Goal: Task Accomplishment & Management: Use online tool/utility

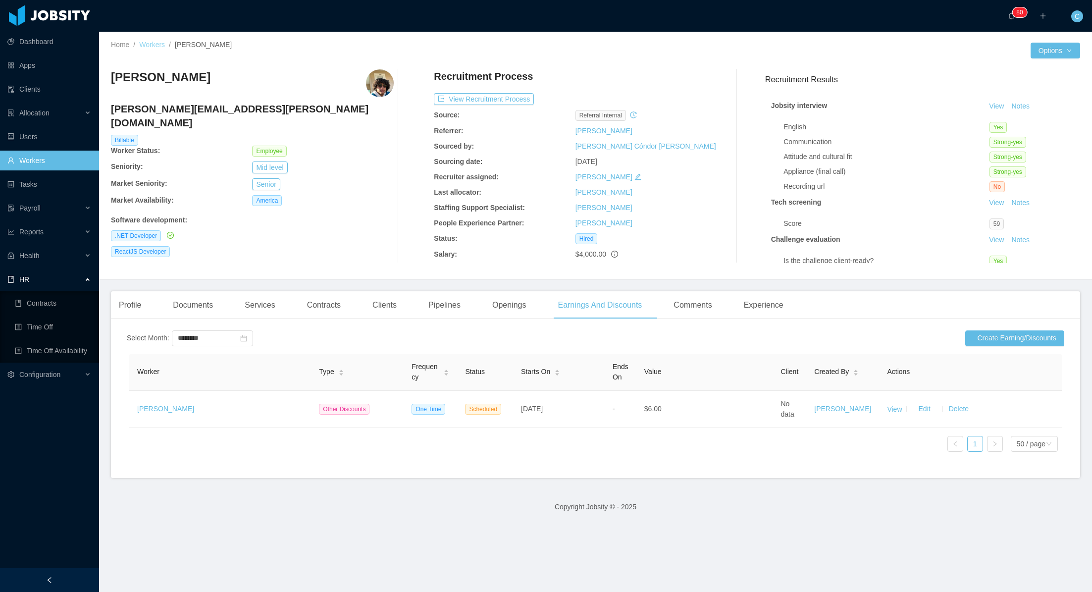
click at [149, 44] on link "Workers" at bounding box center [152, 45] width 26 height 8
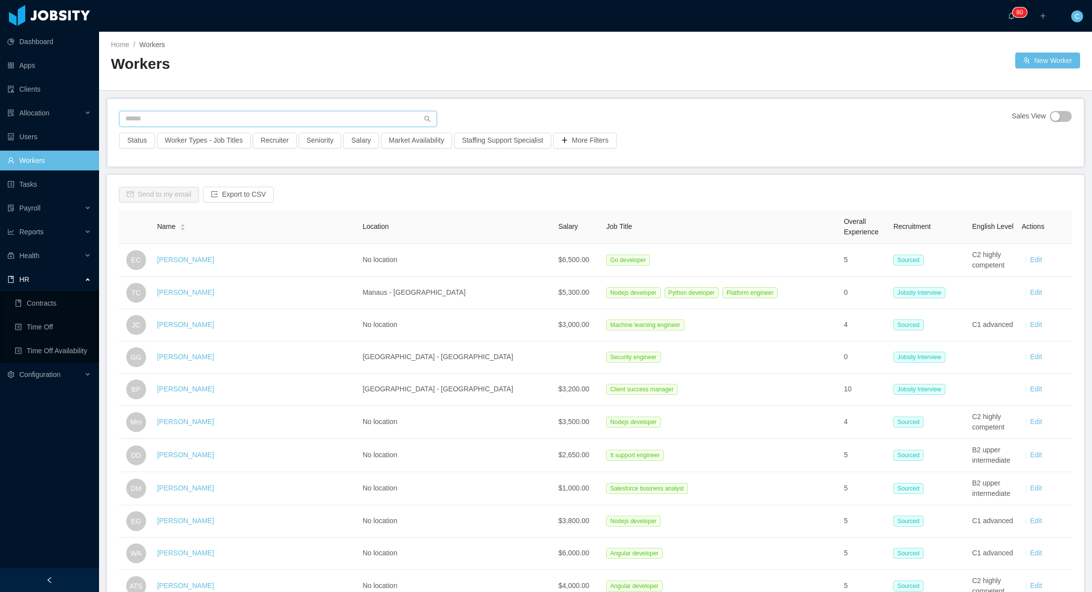
click at [190, 119] on input "text" at bounding box center [278, 119] width 318 height 16
type input "**********"
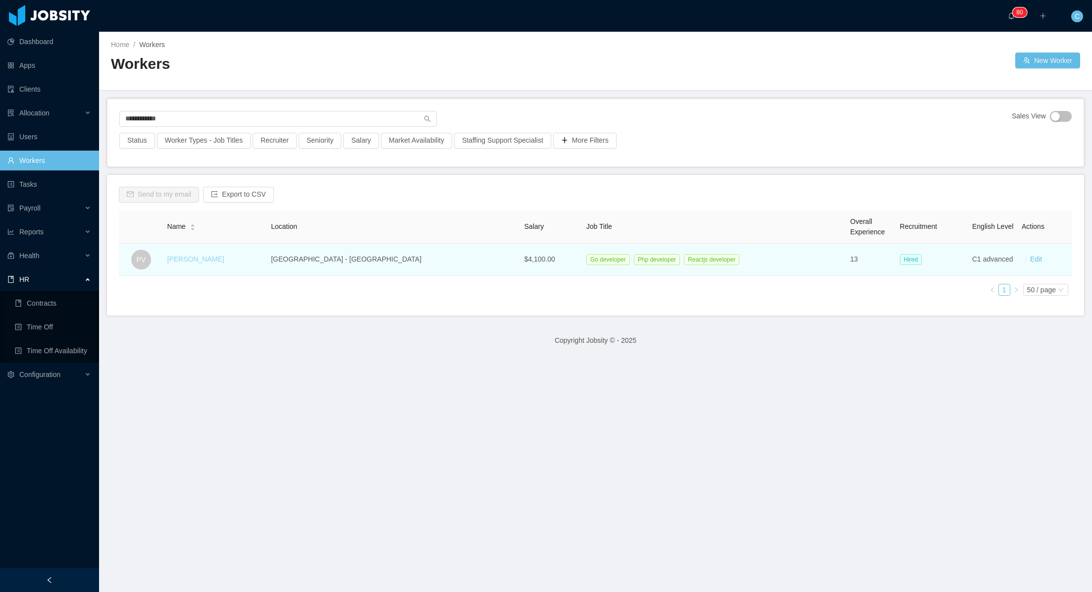
click at [202, 262] on link "[PERSON_NAME]" at bounding box center [195, 259] width 57 height 8
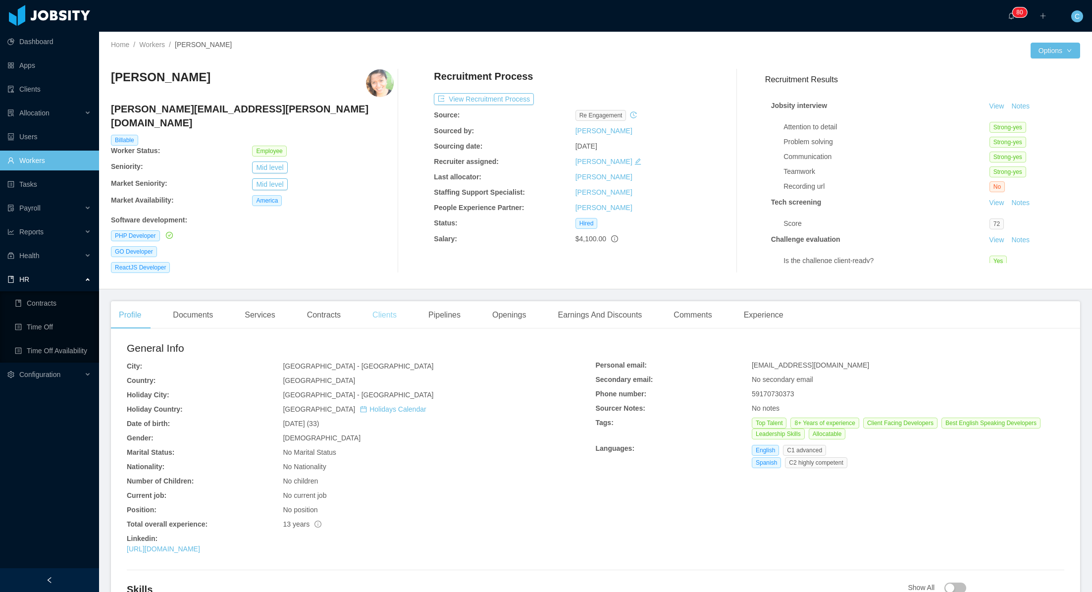
click at [385, 309] on div "Clients" at bounding box center [385, 315] width 40 height 28
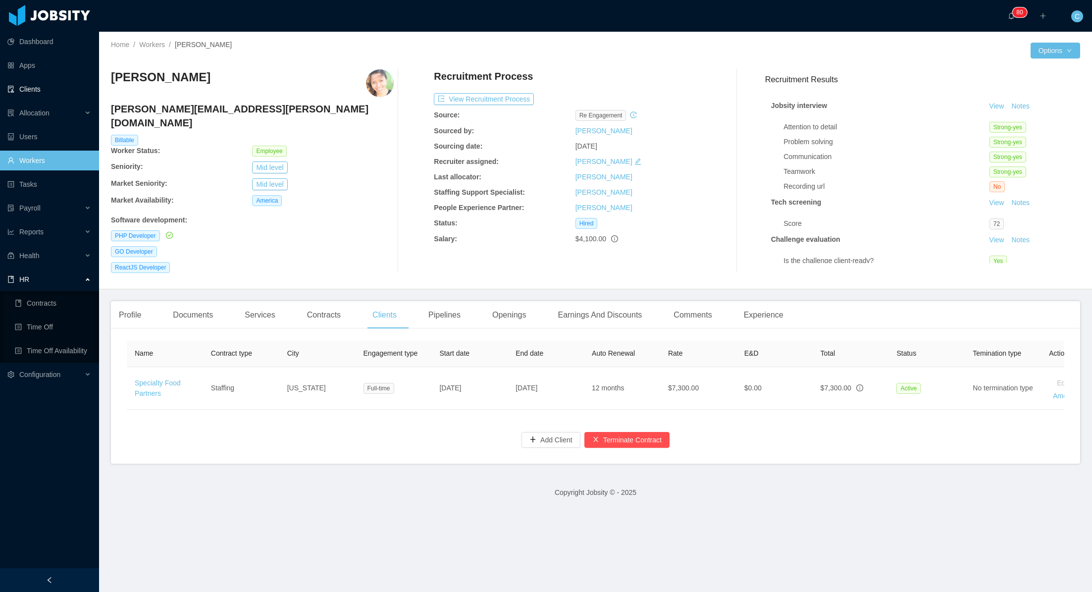
click at [28, 92] on link "Clients" at bounding box center [49, 89] width 84 height 20
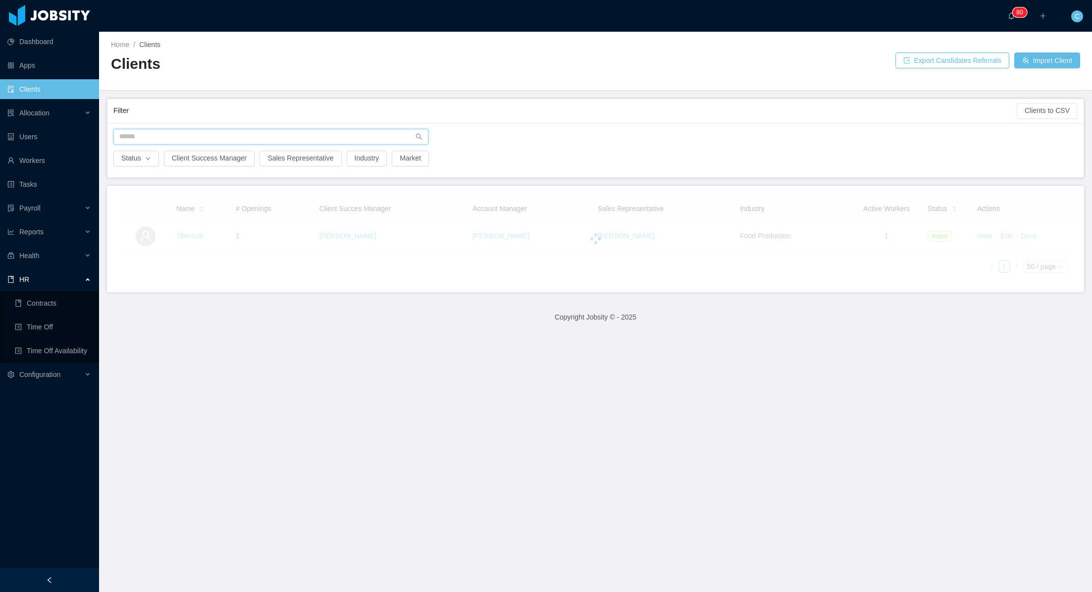
click at [181, 135] on input "text" at bounding box center [270, 137] width 315 height 16
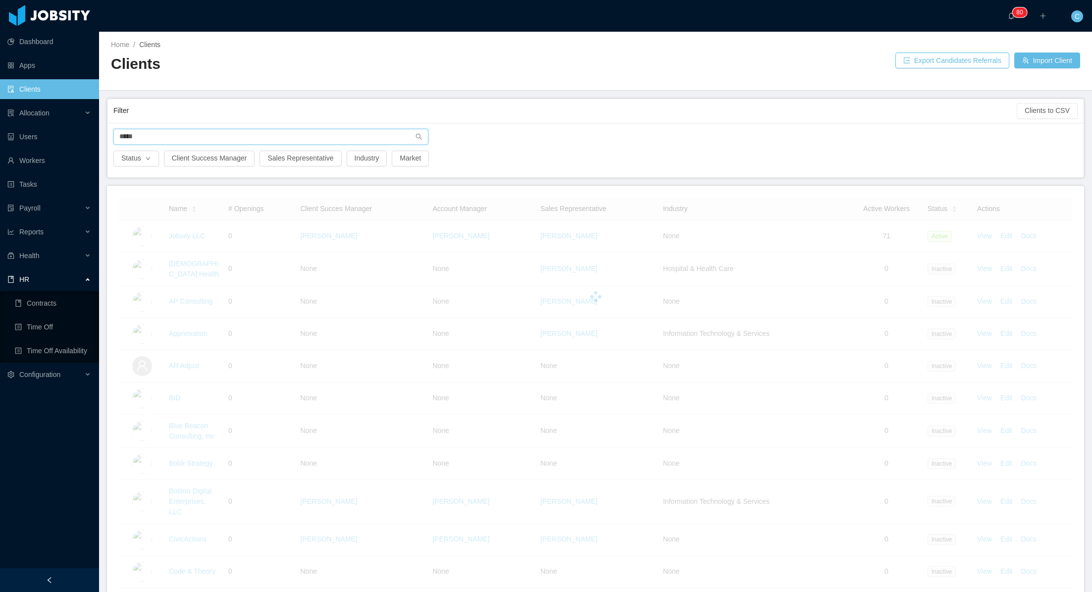
type input "******"
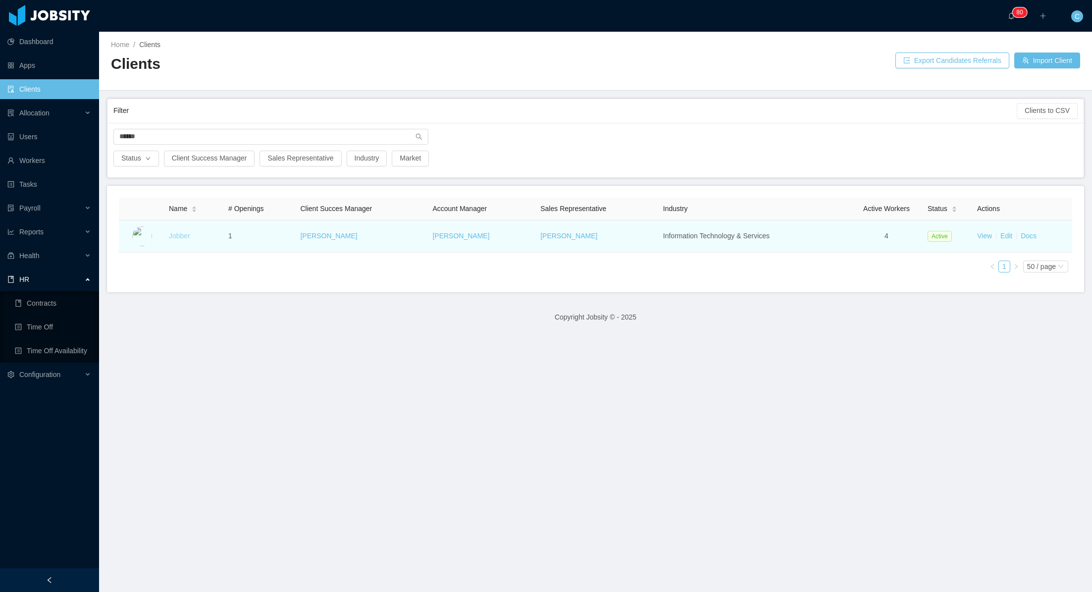
click at [181, 236] on link "Jobber" at bounding box center [179, 236] width 21 height 8
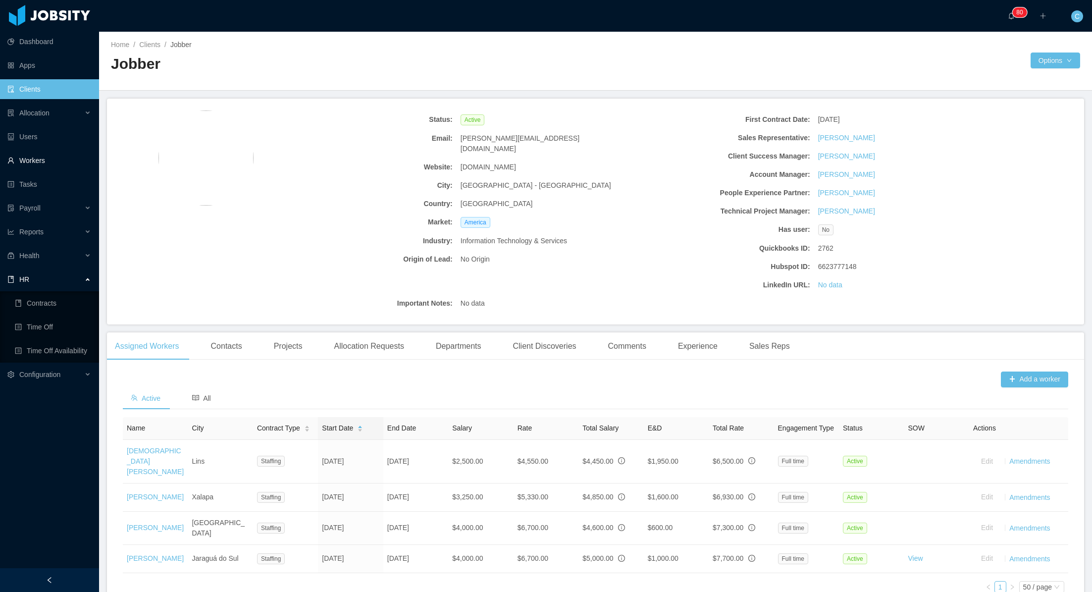
click at [33, 160] on link "Workers" at bounding box center [49, 161] width 84 height 20
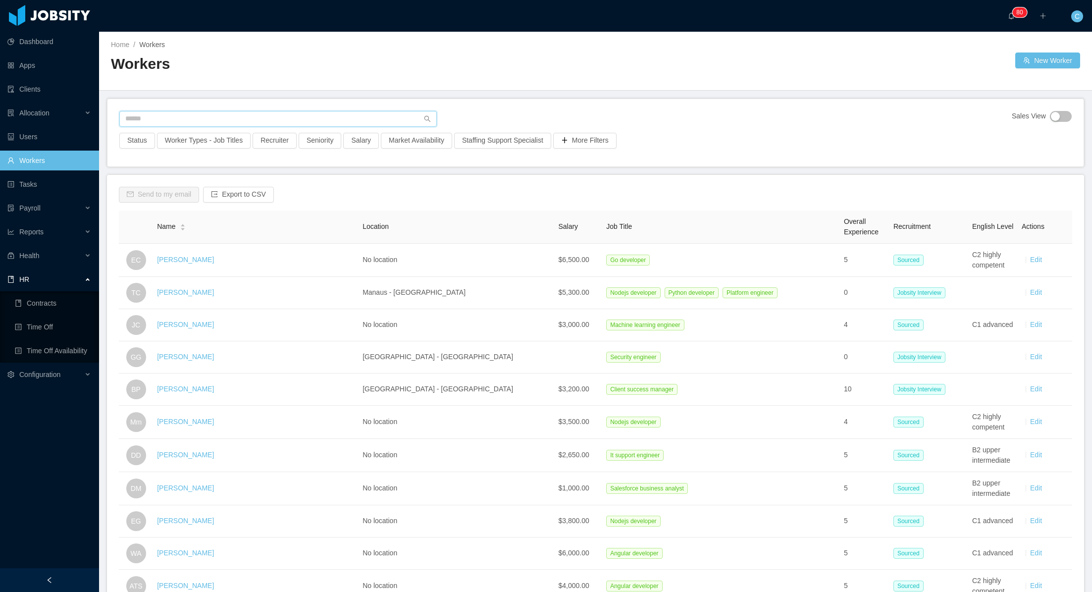
click at [154, 122] on input "text" at bounding box center [278, 119] width 318 height 16
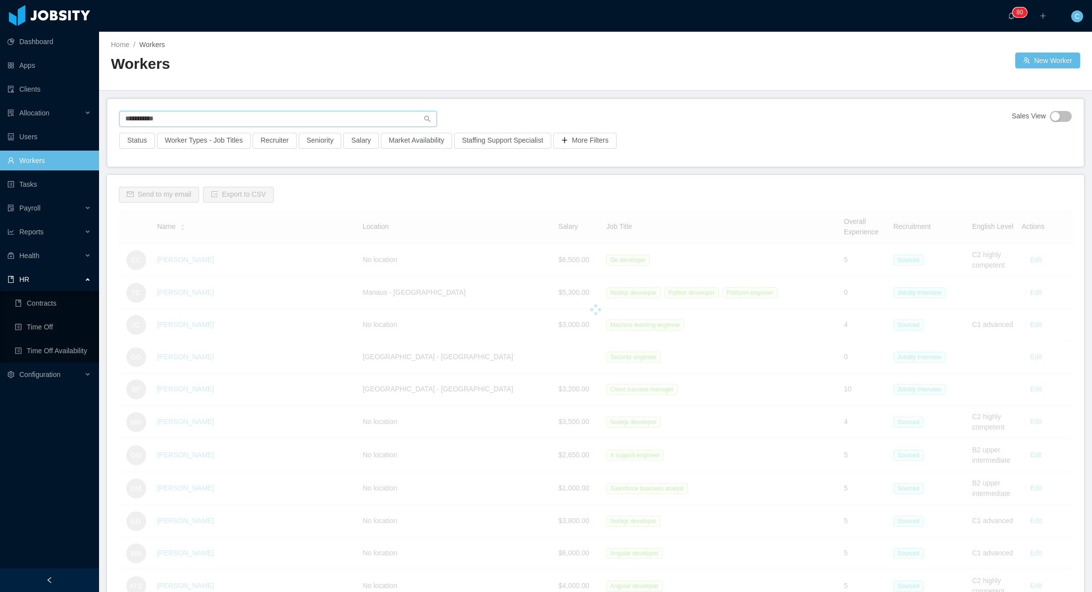
type input "**********"
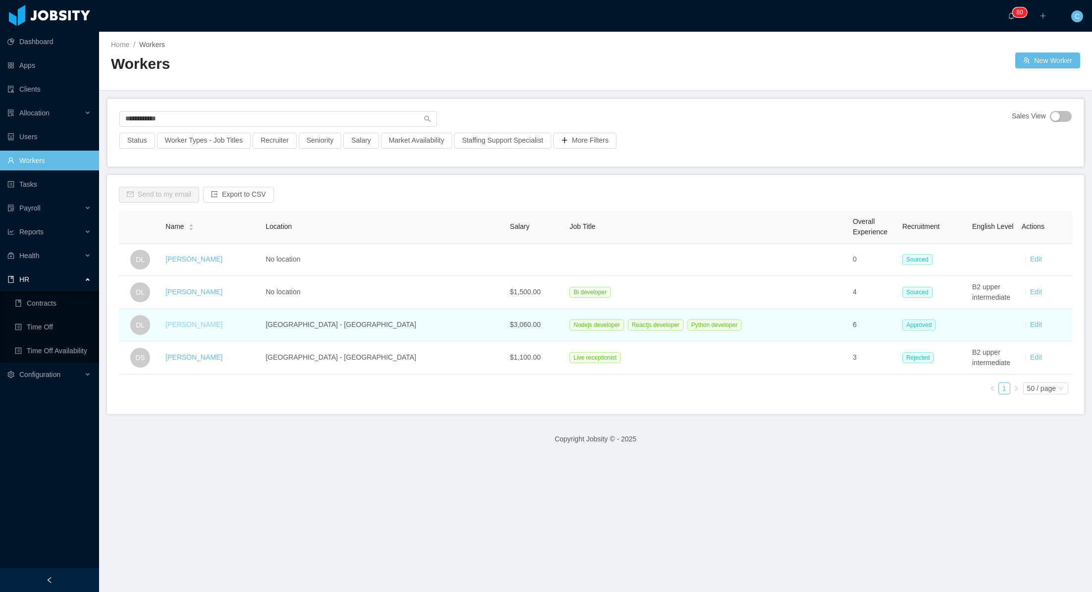
click at [203, 326] on link "[PERSON_NAME]" at bounding box center [193, 324] width 57 height 8
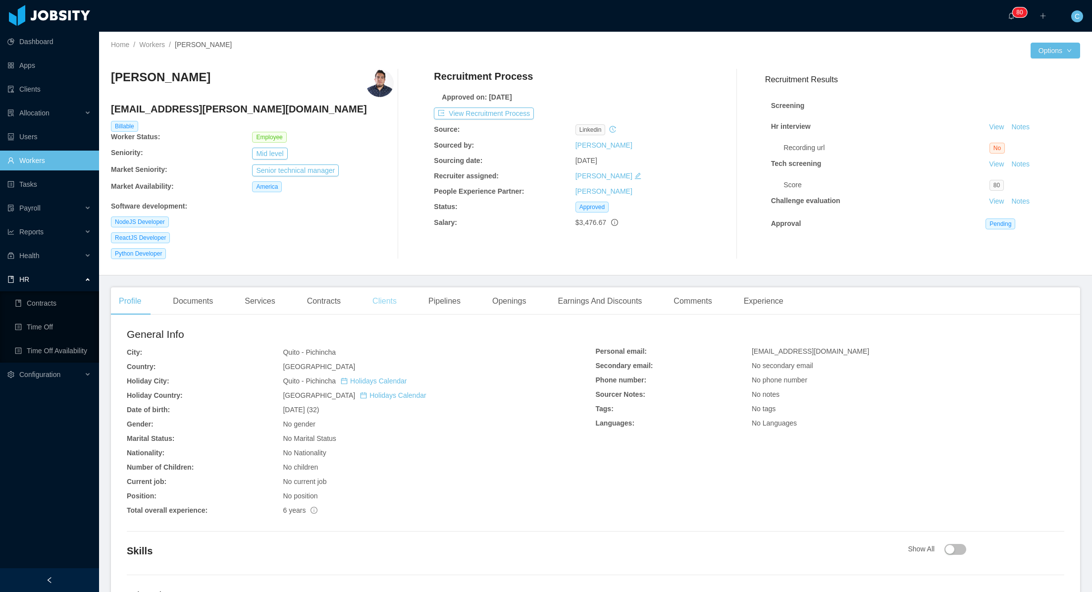
click at [381, 298] on div "Clients" at bounding box center [385, 301] width 40 height 28
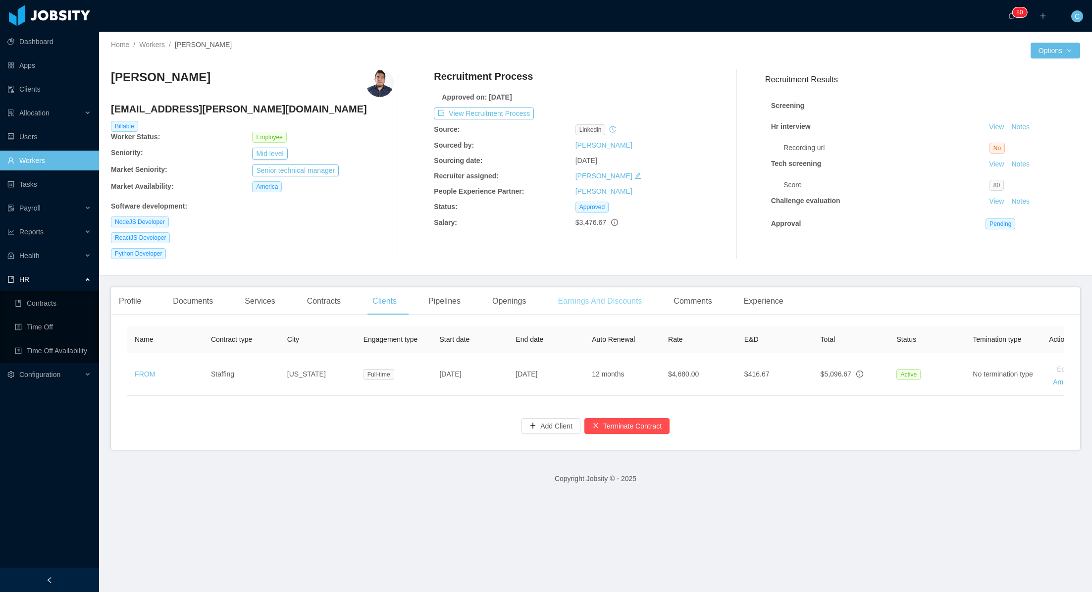
click at [587, 299] on div "Earnings And Discounts" at bounding box center [600, 301] width 100 height 28
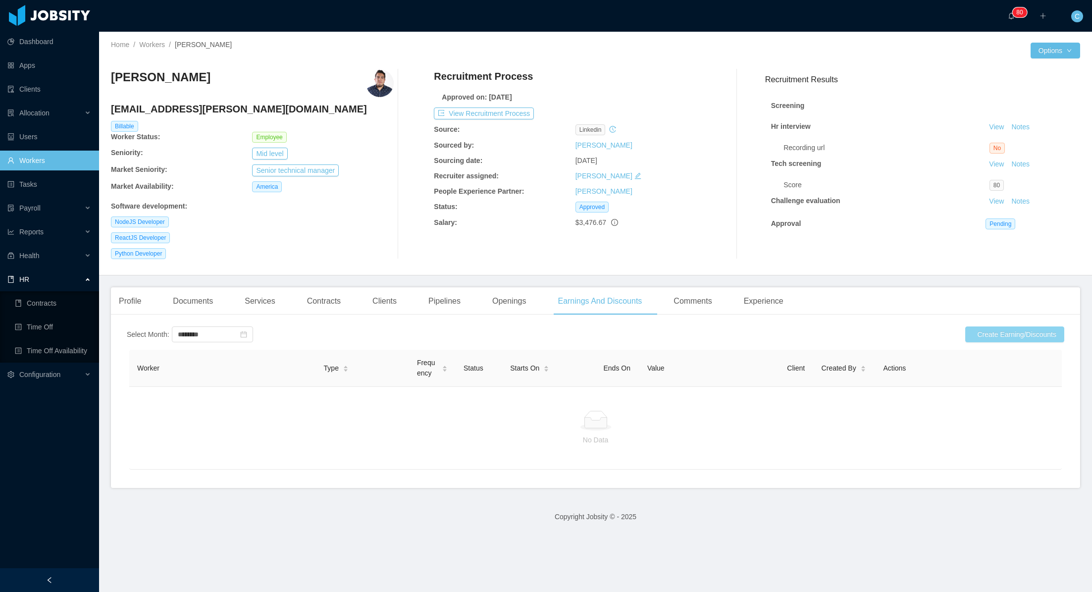
click at [985, 334] on button "Create Earning/Discounts" at bounding box center [1014, 334] width 99 height 16
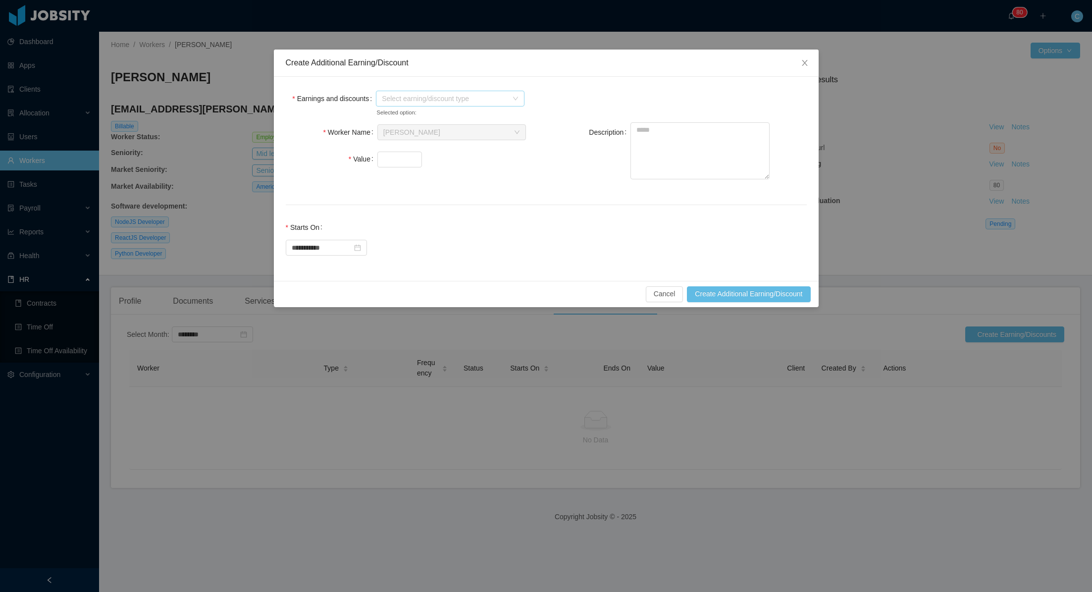
click at [409, 96] on span "Select earning/discount type" at bounding box center [445, 99] width 126 height 10
click at [396, 166] on span "Direct client bonuses" at bounding box center [424, 168] width 64 height 8
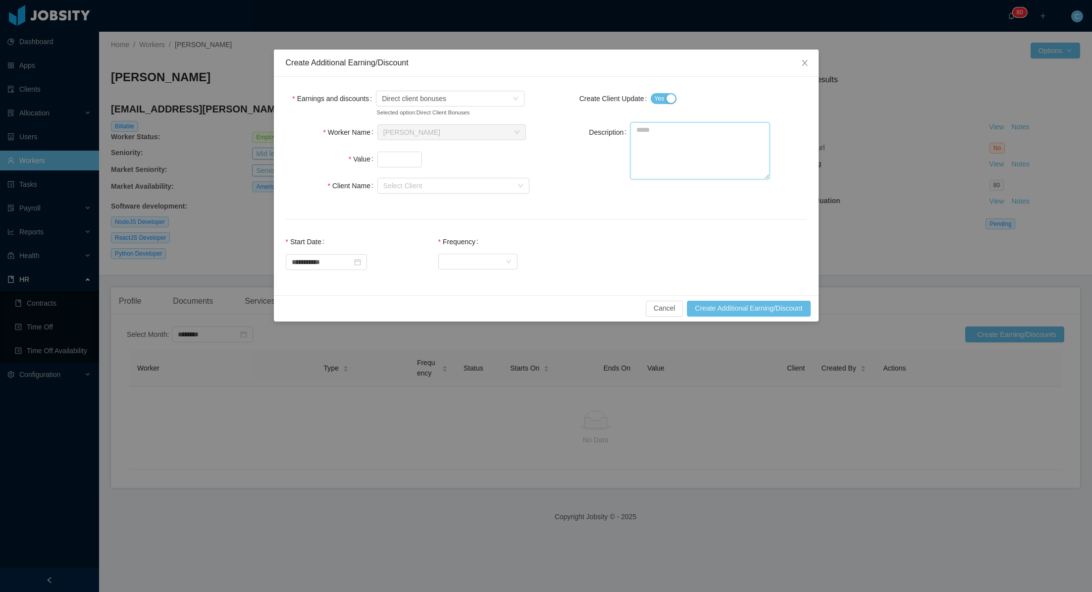
click at [668, 143] on textarea "Description" at bounding box center [700, 150] width 139 height 57
type textarea "**********"
click at [382, 158] on input "Value" at bounding box center [400, 159] width 44 height 15
click at [396, 189] on div "Select Client" at bounding box center [447, 186] width 129 height 10
type input "*****"
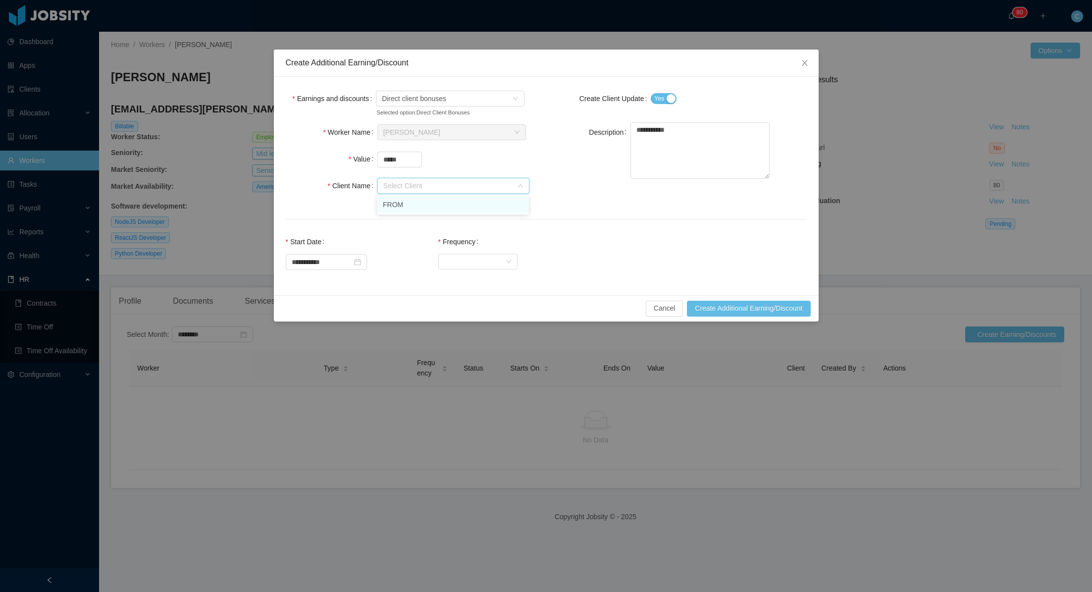
click at [406, 208] on li "FROM" at bounding box center [453, 205] width 152 height 16
click at [465, 263] on div "Select Frequency" at bounding box center [474, 261] width 61 height 15
click at [482, 283] on li "One Time" at bounding box center [484, 280] width 79 height 16
click at [723, 309] on button "Create Additional Earning/Discount" at bounding box center [748, 309] width 123 height 16
